Goal: Check status: Check status

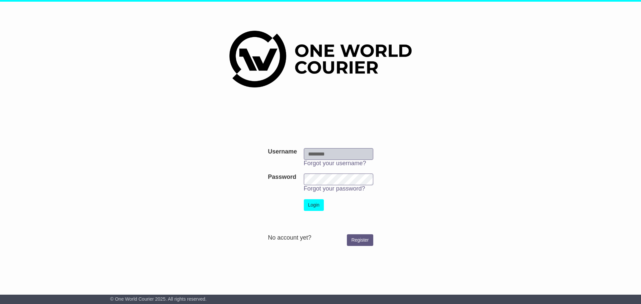
click at [360, 154] on input "Username" at bounding box center [338, 154] width 69 height 12
click at [368, 153] on input "Username" at bounding box center [338, 154] width 69 height 12
type input "**********"
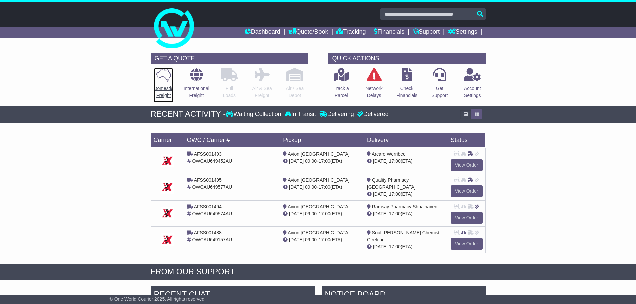
click at [160, 73] on icon at bounding box center [163, 75] width 15 height 14
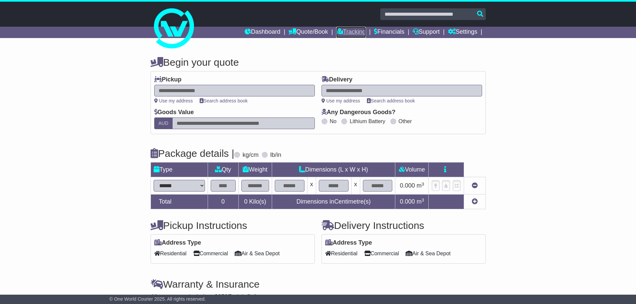
click at [345, 30] on link "Tracking" at bounding box center [350, 32] width 29 height 11
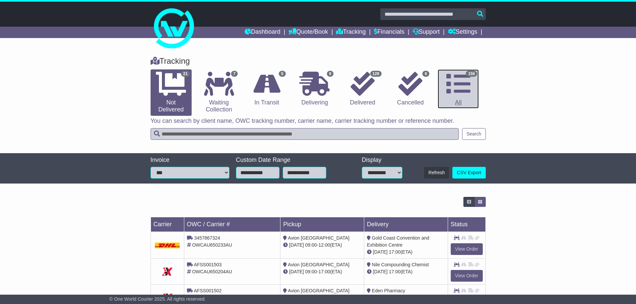
click at [455, 87] on icon at bounding box center [458, 84] width 24 height 24
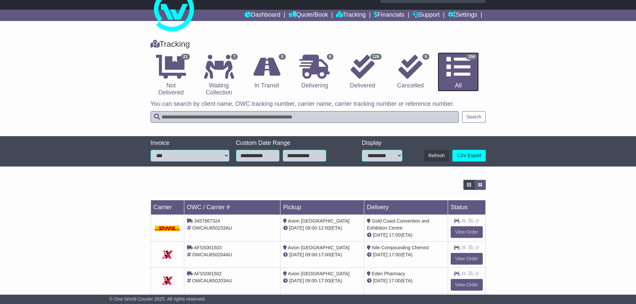
scroll to position [33, 0]
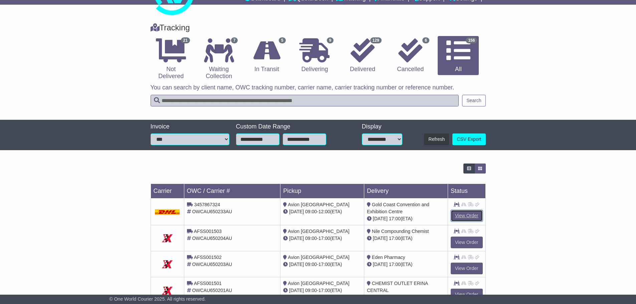
click at [458, 214] on link "View Order" at bounding box center [466, 216] width 32 height 12
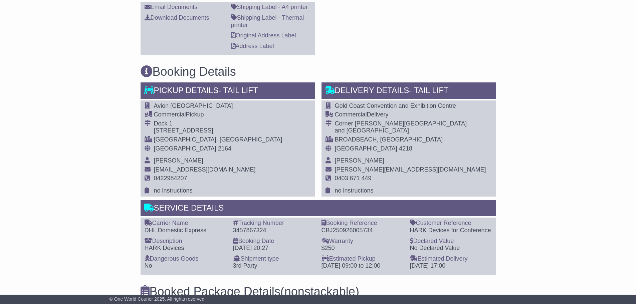
scroll to position [334, 0]
